Goal: Communication & Community: Answer question/provide support

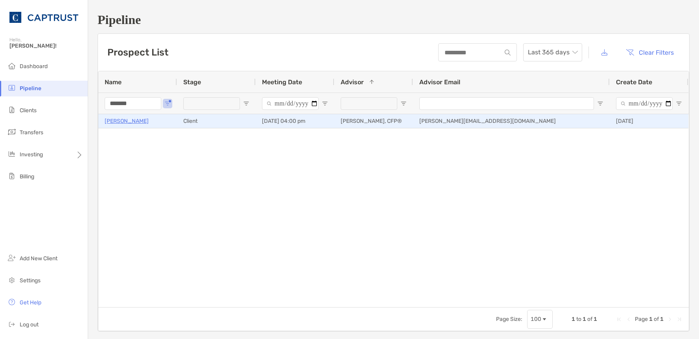
click at [130, 123] on p "[PERSON_NAME]" at bounding box center [127, 121] width 44 height 10
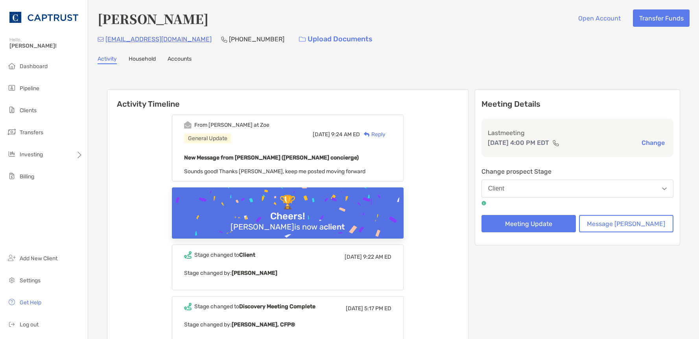
click at [386, 133] on div "Reply" at bounding box center [373, 134] width 26 height 8
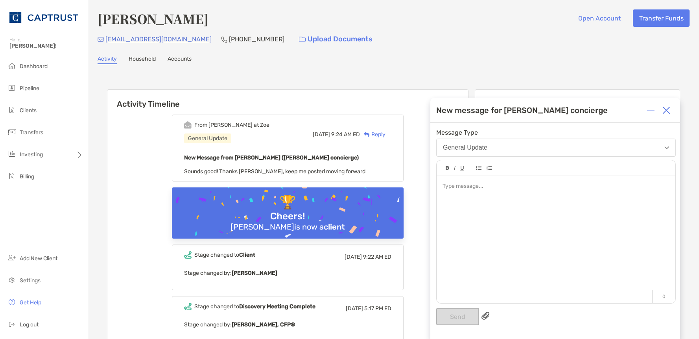
click at [672, 109] on div at bounding box center [667, 110] width 16 height 16
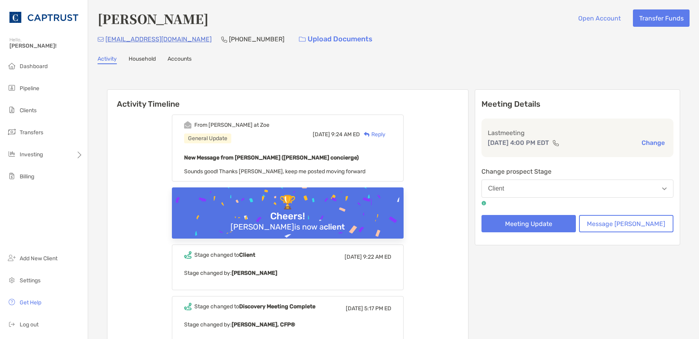
click at [589, 190] on button "Client" at bounding box center [578, 188] width 192 height 18
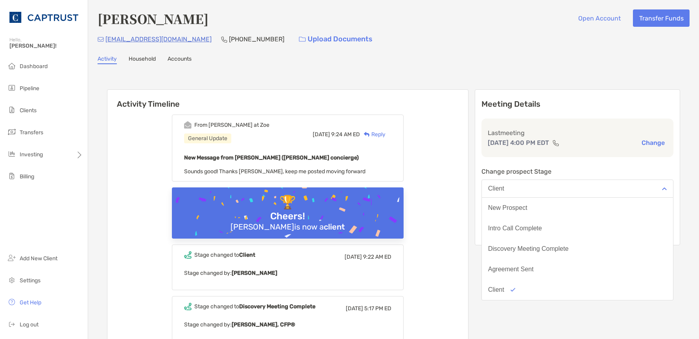
click at [583, 188] on button "Client" at bounding box center [578, 188] width 192 height 18
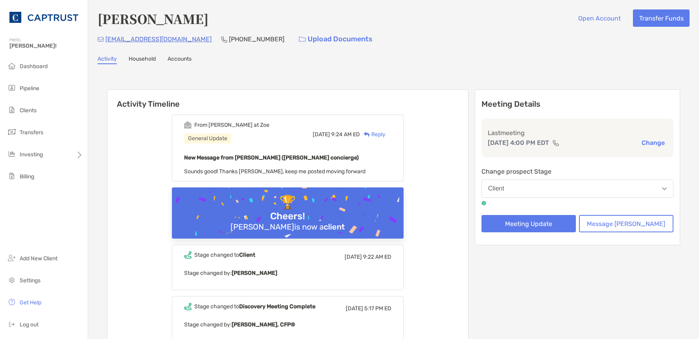
click at [392, 127] on div "[DATE] 9:24 AM ED Reply" at bounding box center [352, 134] width 79 height 26
click at [386, 131] on div "Reply" at bounding box center [373, 134] width 26 height 8
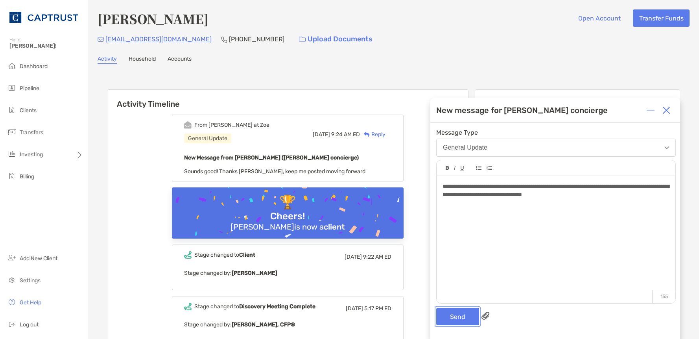
click at [463, 314] on button "Send" at bounding box center [457, 316] width 43 height 17
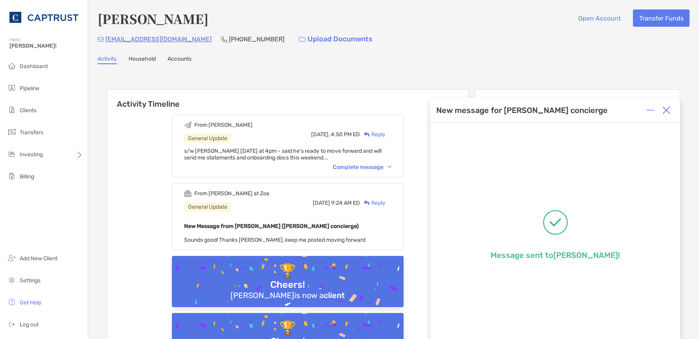
click at [386, 167] on div "Complete message" at bounding box center [362, 167] width 59 height 7
